Goal: Transaction & Acquisition: Download file/media

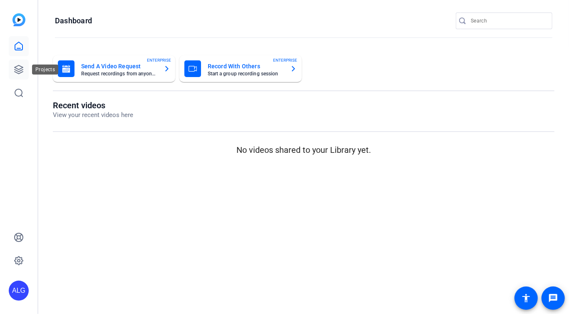
click at [18, 67] on icon at bounding box center [19, 69] width 10 height 10
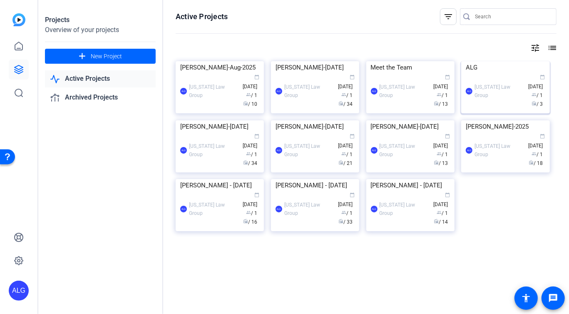
click at [520, 74] on div "ALG" at bounding box center [505, 67] width 79 height 12
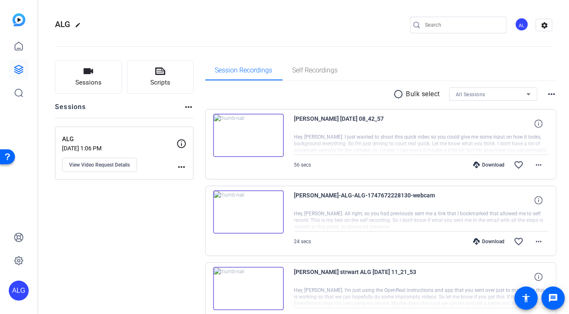
click at [245, 134] on img at bounding box center [248, 135] width 71 height 43
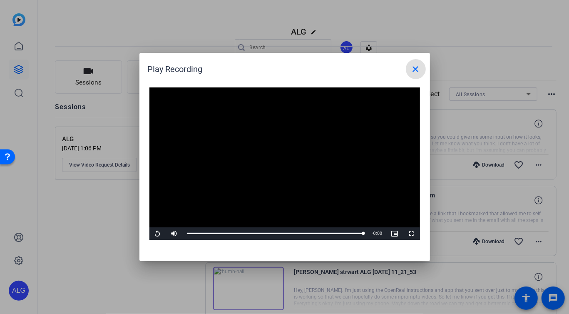
click at [415, 69] on mat-icon "close" at bounding box center [416, 69] width 10 height 10
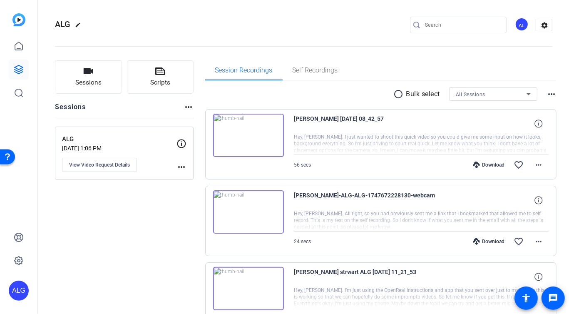
click at [491, 164] on div "Download" at bounding box center [489, 164] width 40 height 7
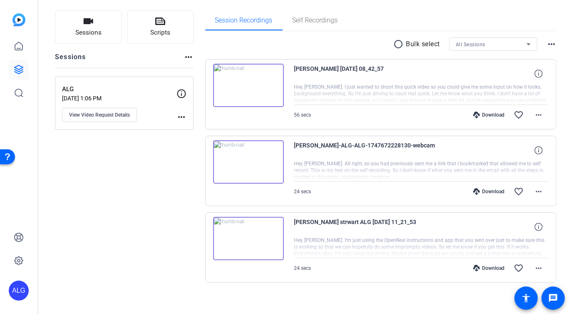
scroll to position [55, 0]
